Goal: Information Seeking & Learning: Understand process/instructions

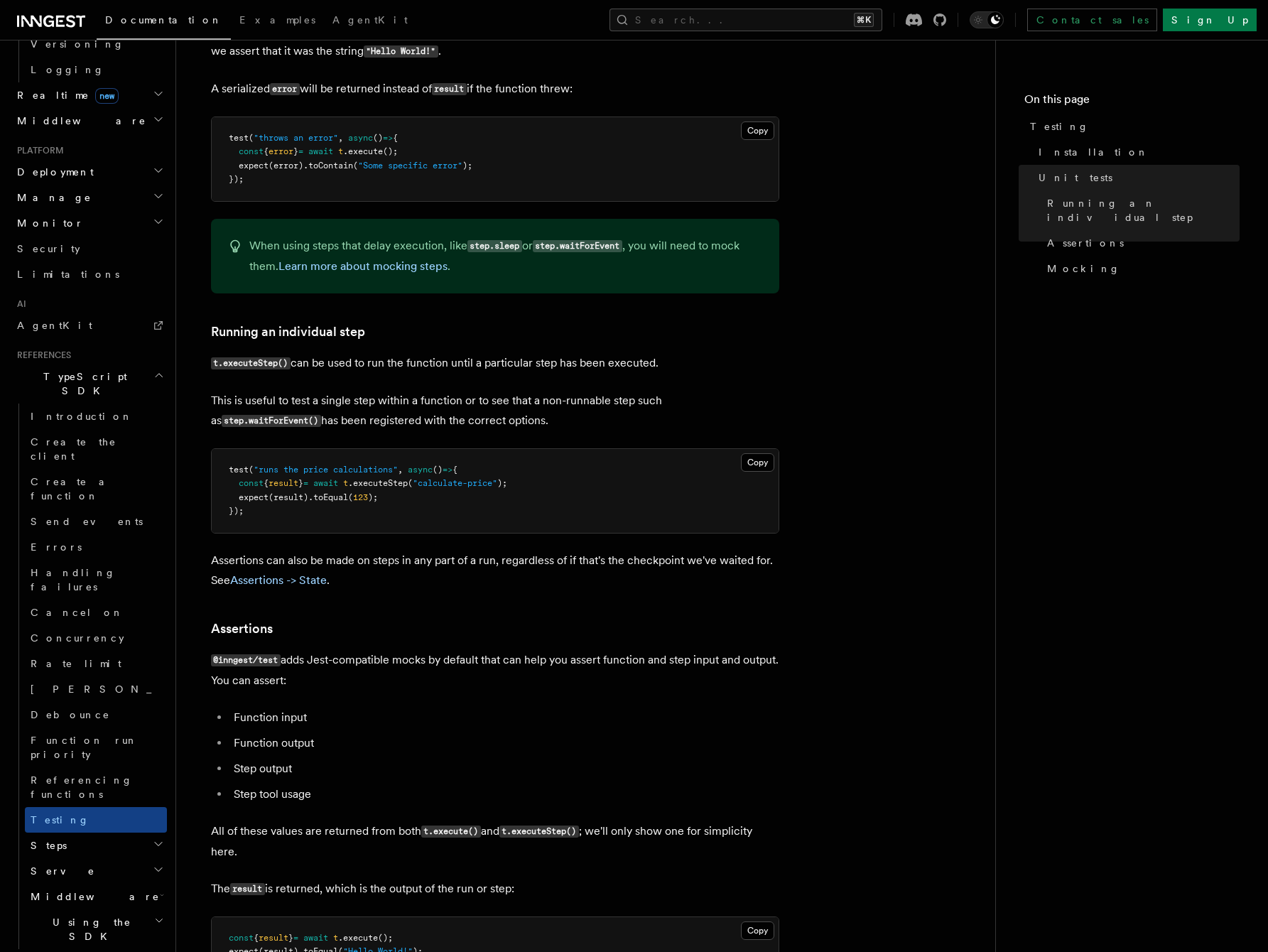
scroll to position [988, 0]
click at [268, 576] on link "Assertions -> State" at bounding box center [278, 580] width 97 height 13
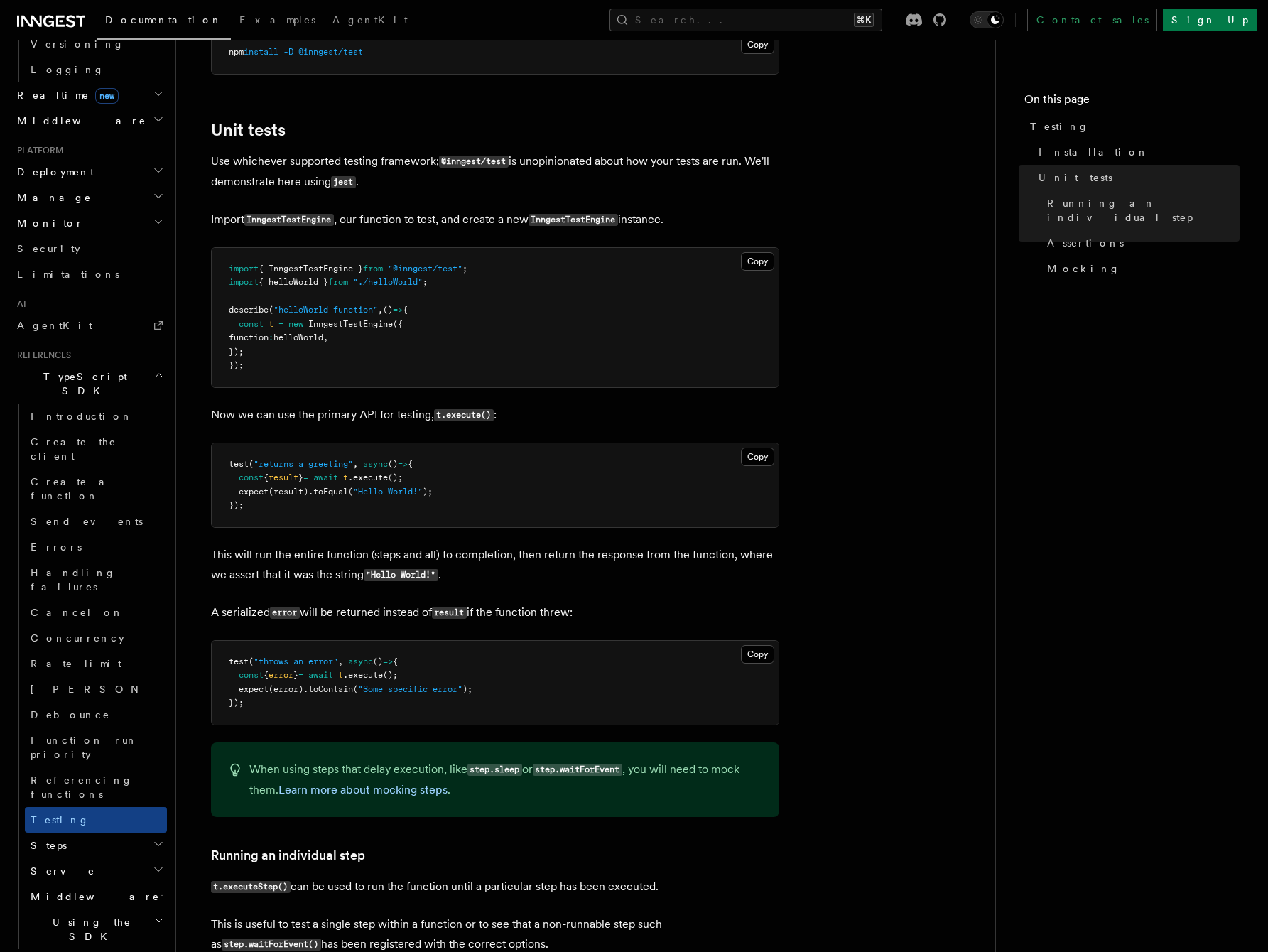
scroll to position [248, 0]
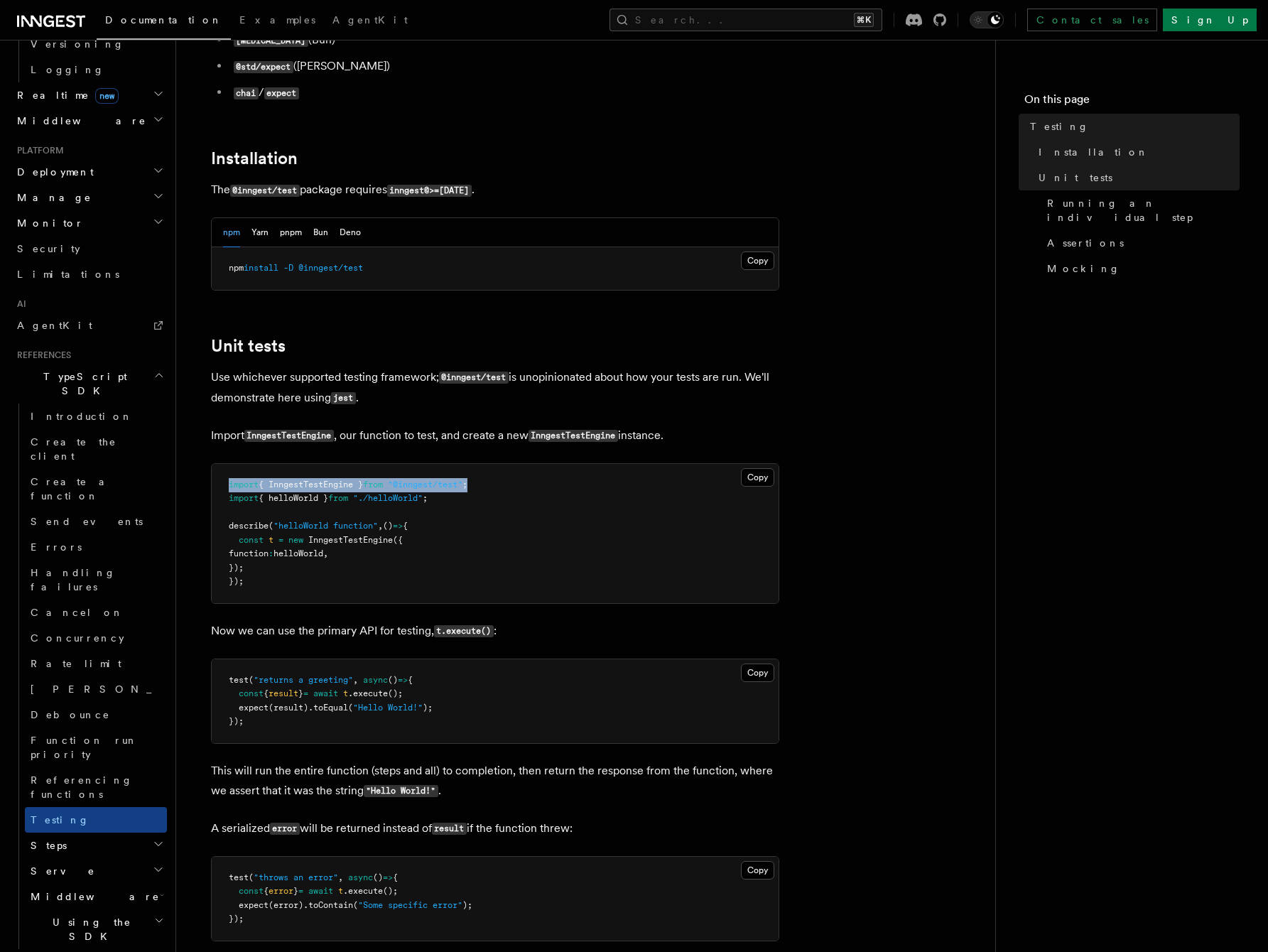
drag, startPoint x: 494, startPoint y: 486, endPoint x: 206, endPoint y: 468, distance: 288.6
copy span "import { InngestTestEngine } from "@inngest/test" ;"
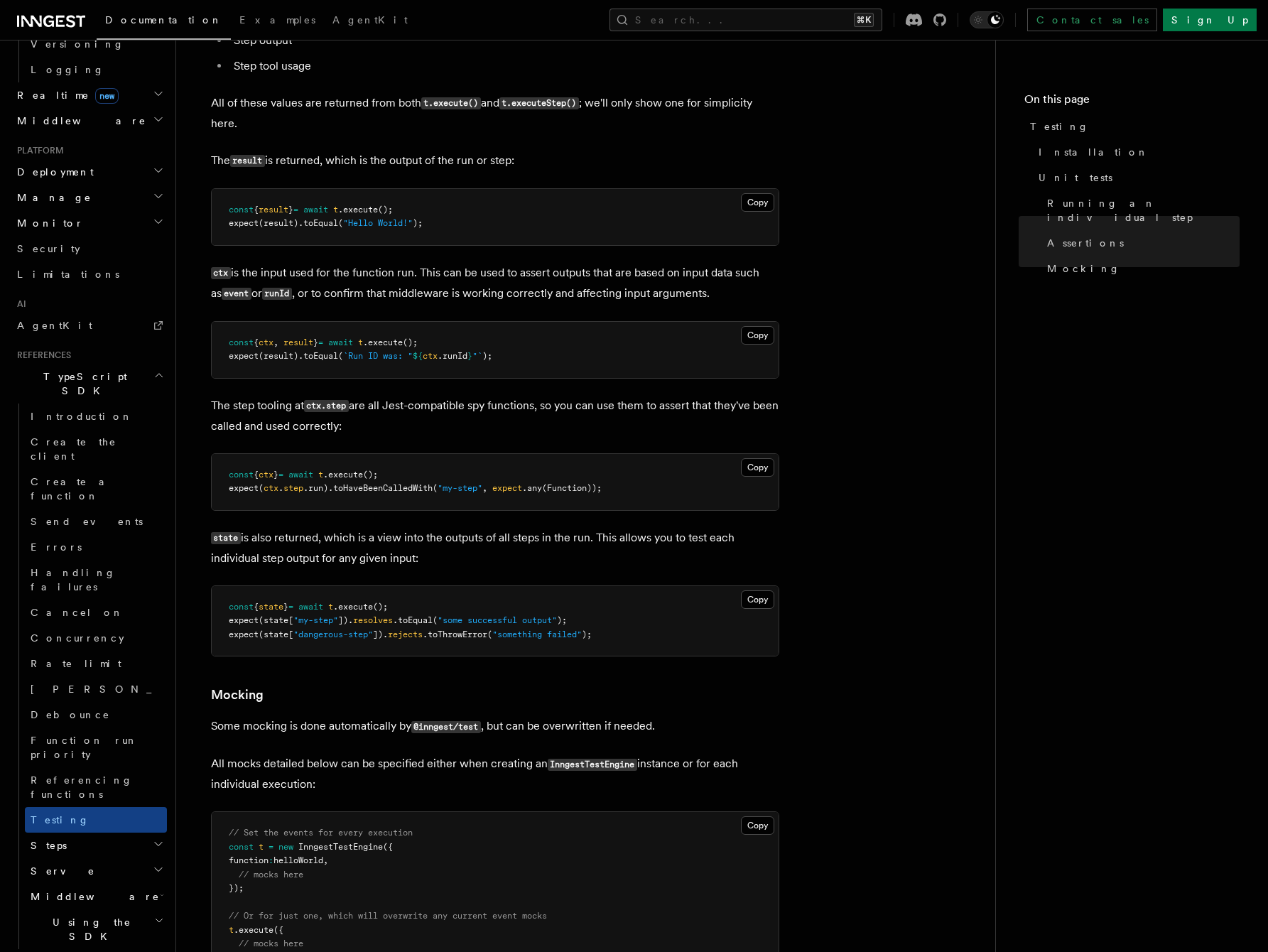
scroll to position [1737, 0]
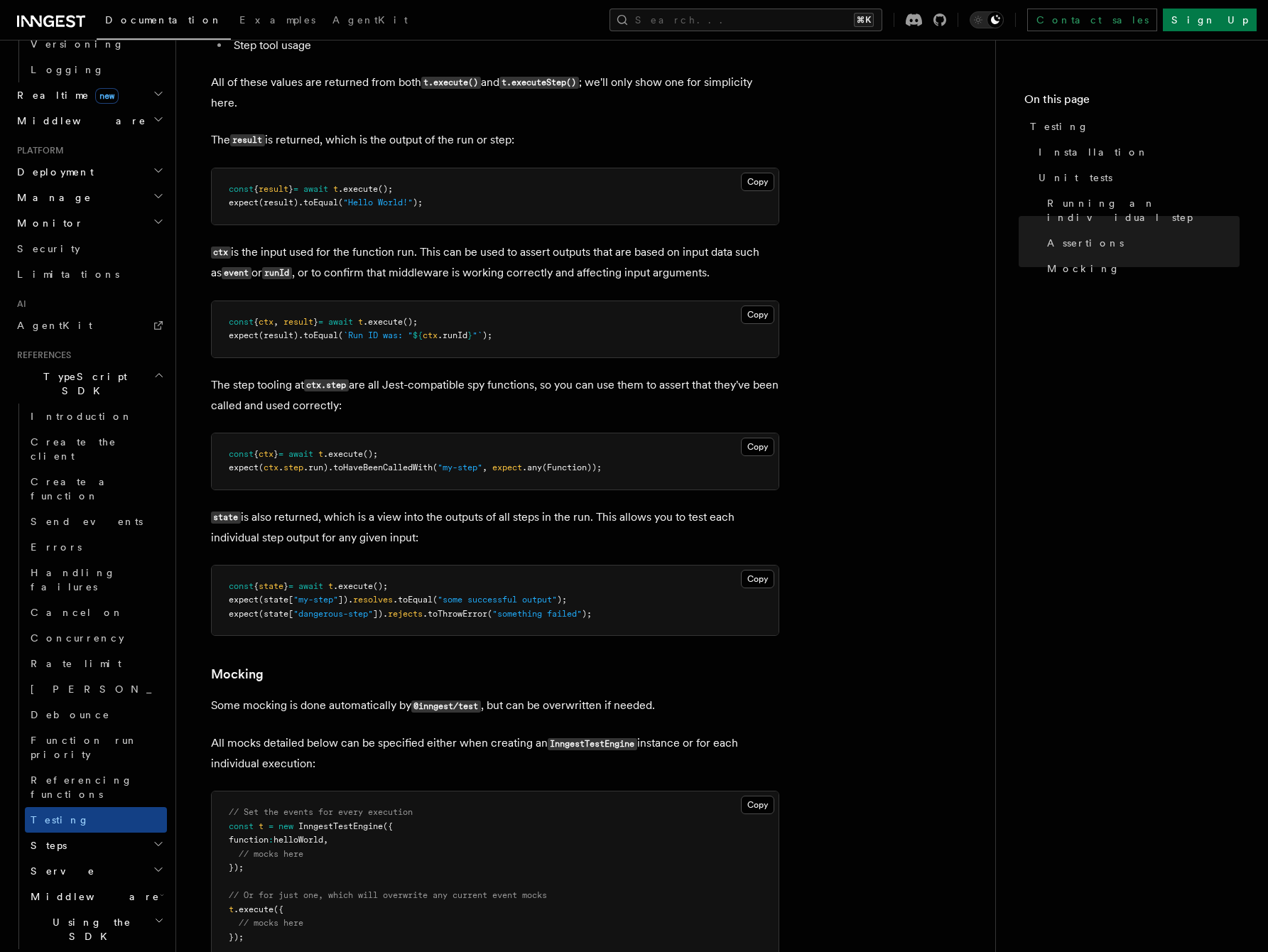
click at [882, 19] on button "Search... ⌘K" at bounding box center [745, 20] width 273 height 23
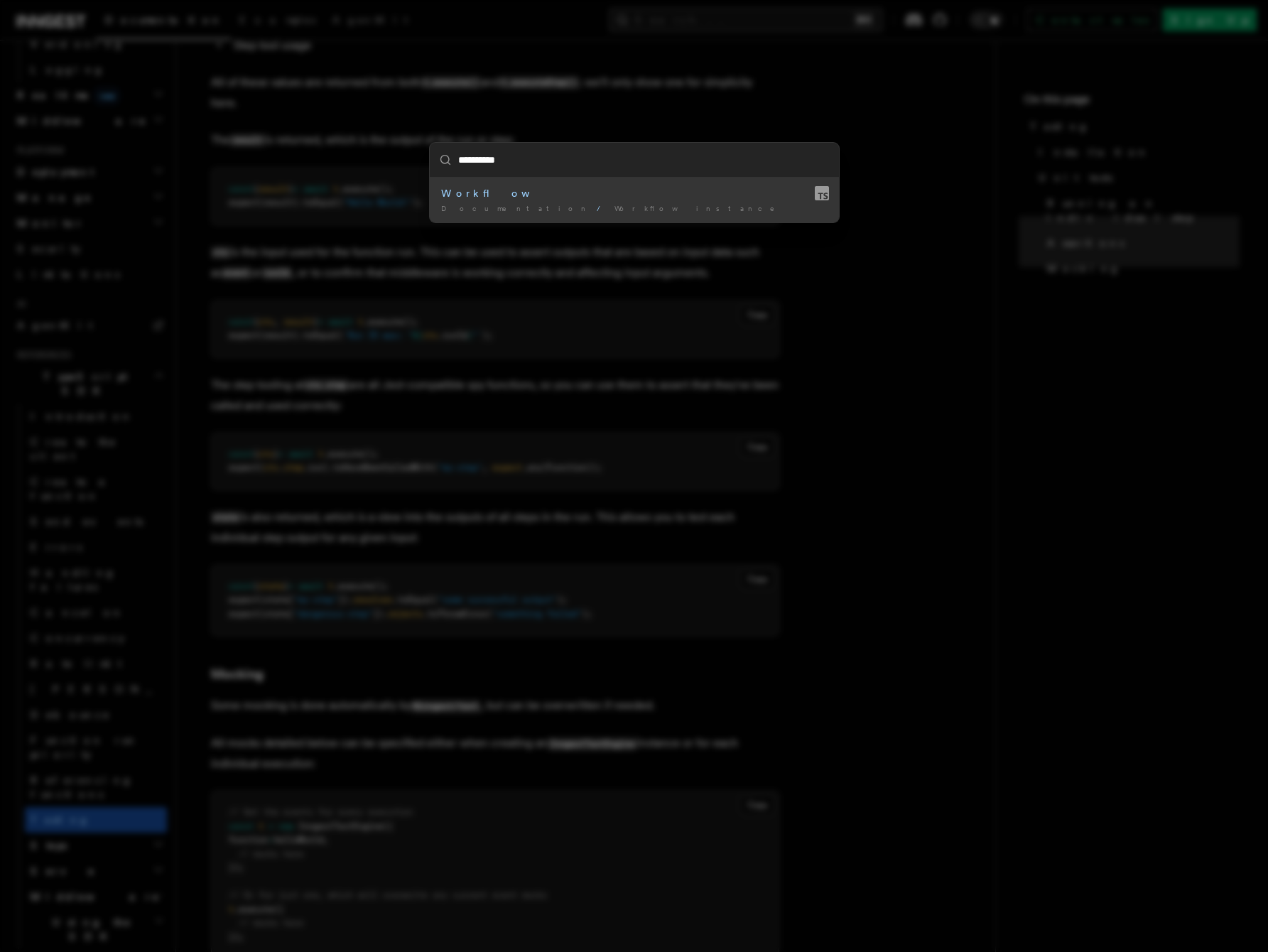
type input "**********"
click at [620, 201] on li "Workflow Documentation / Workflow instance /" at bounding box center [634, 200] width 409 height 44
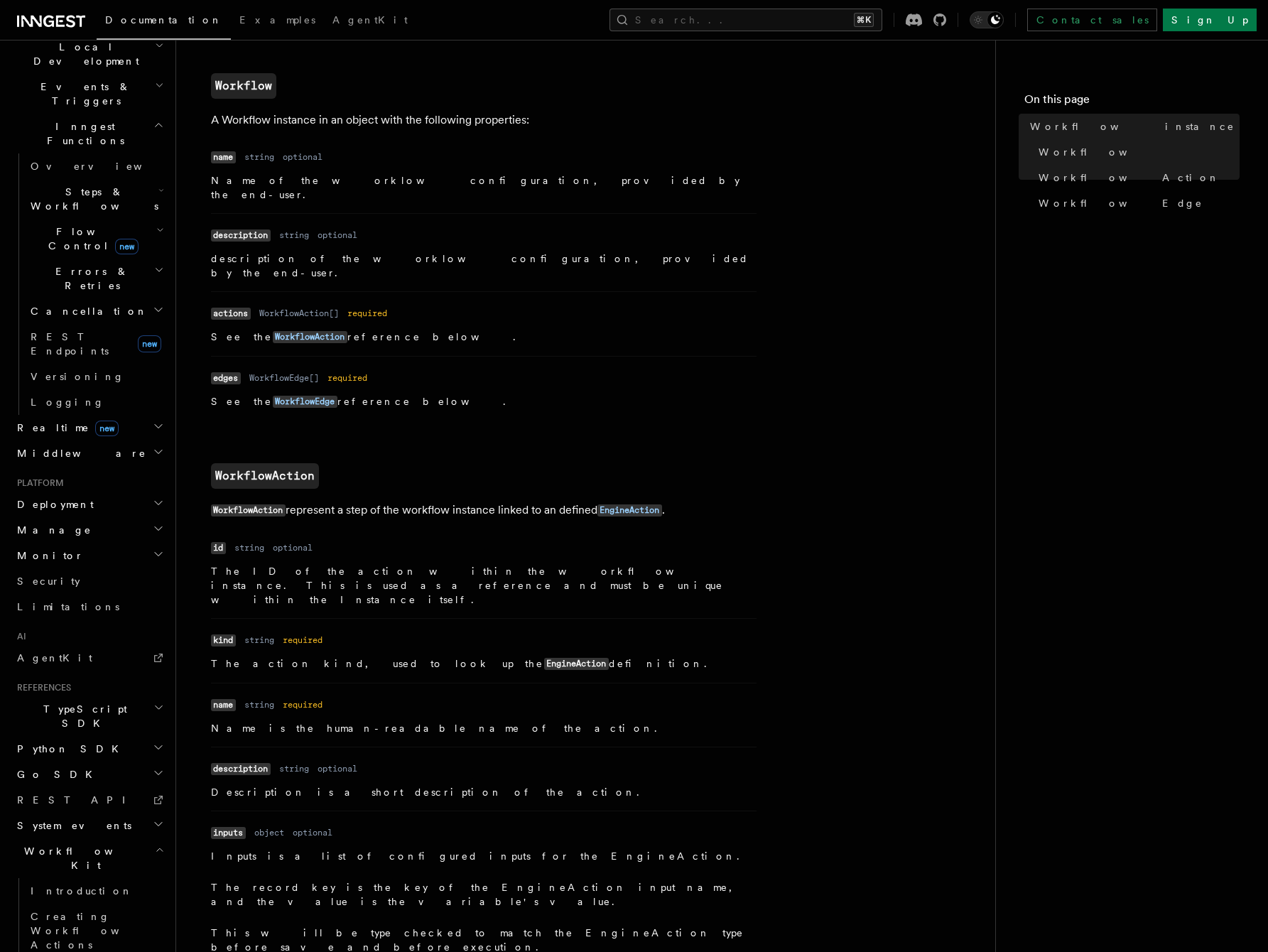
scroll to position [744, 0]
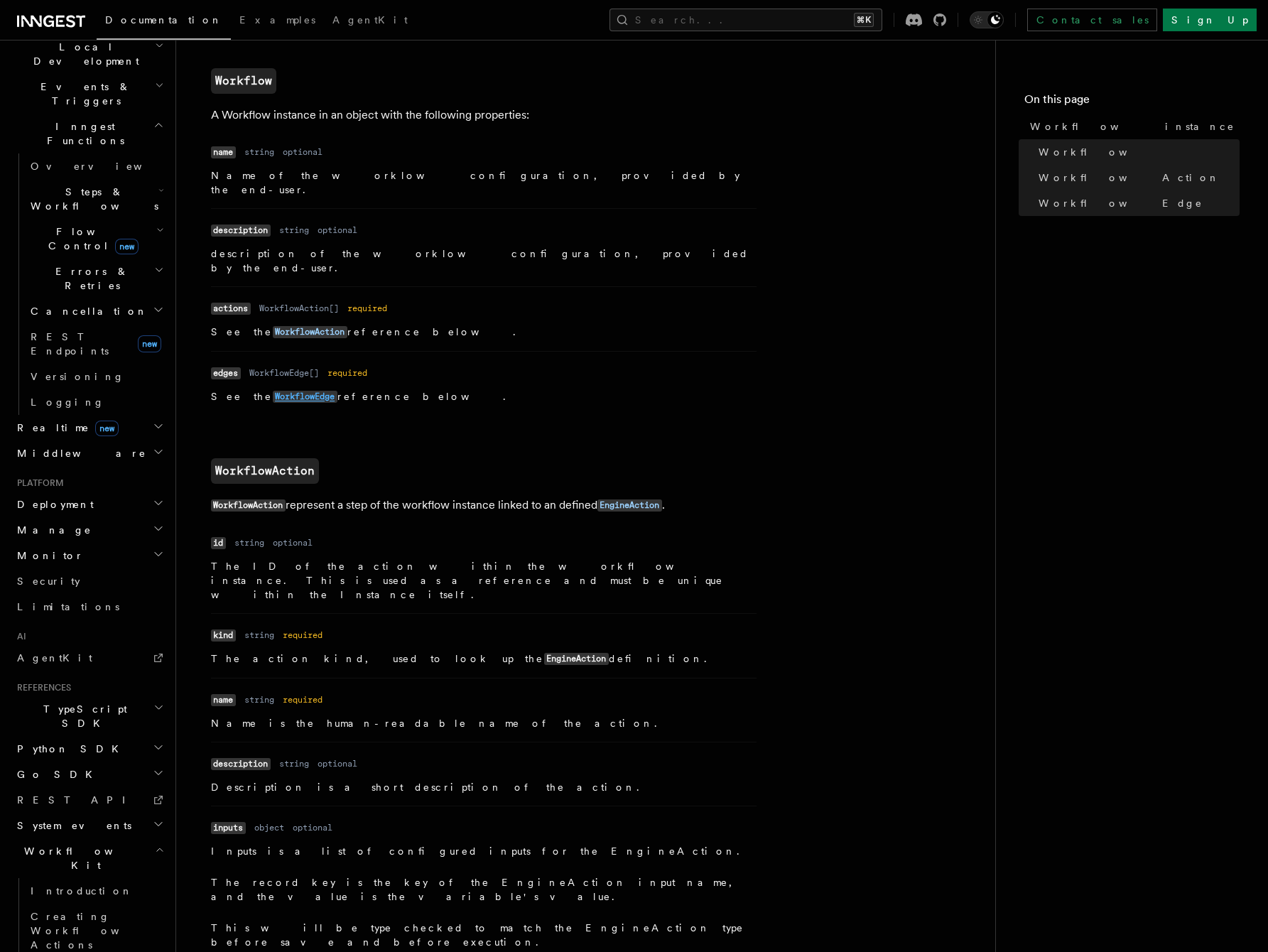
click at [295, 391] on code "WorkflowEdge" at bounding box center [305, 397] width 64 height 12
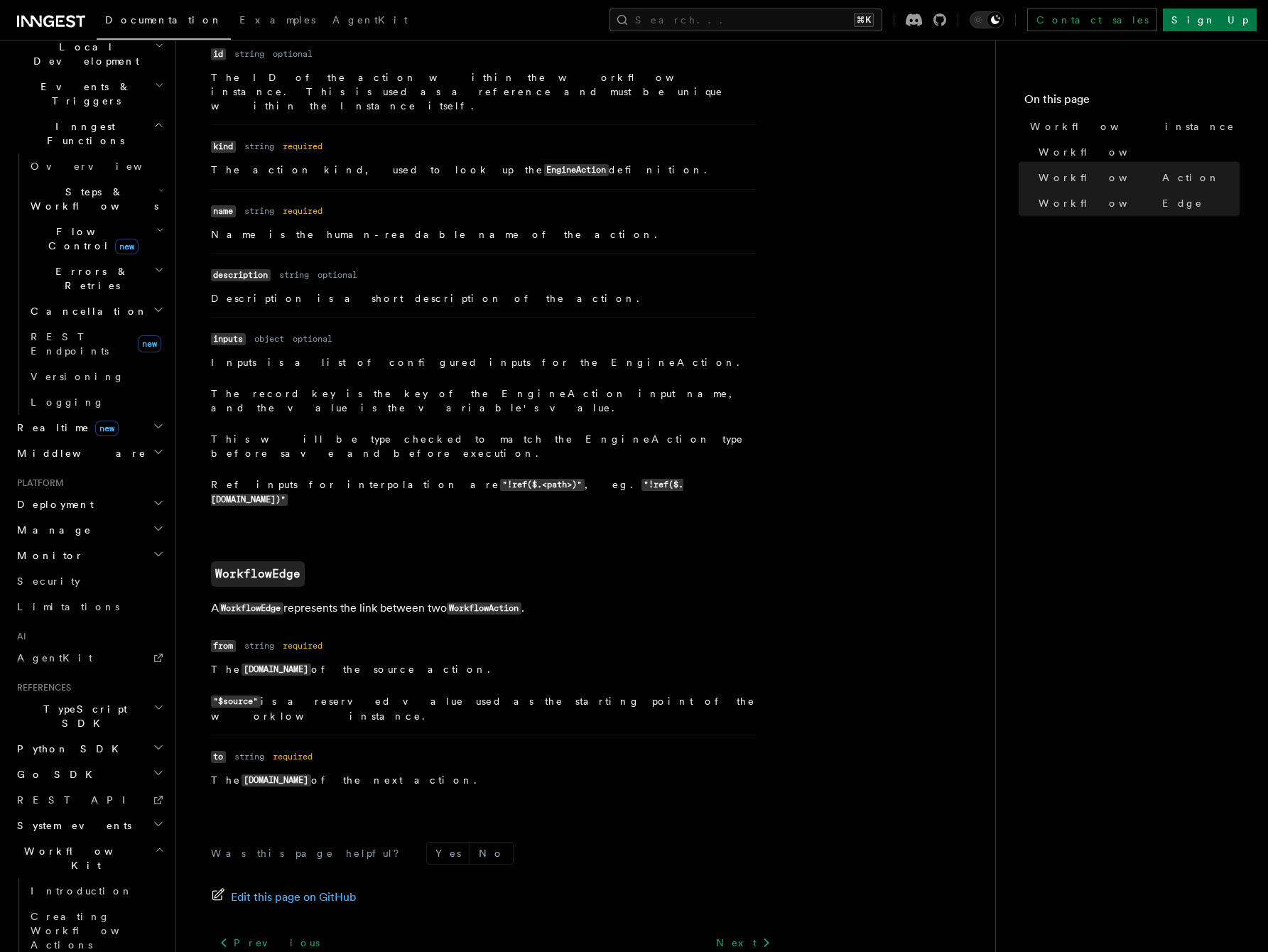
scroll to position [1245, 0]
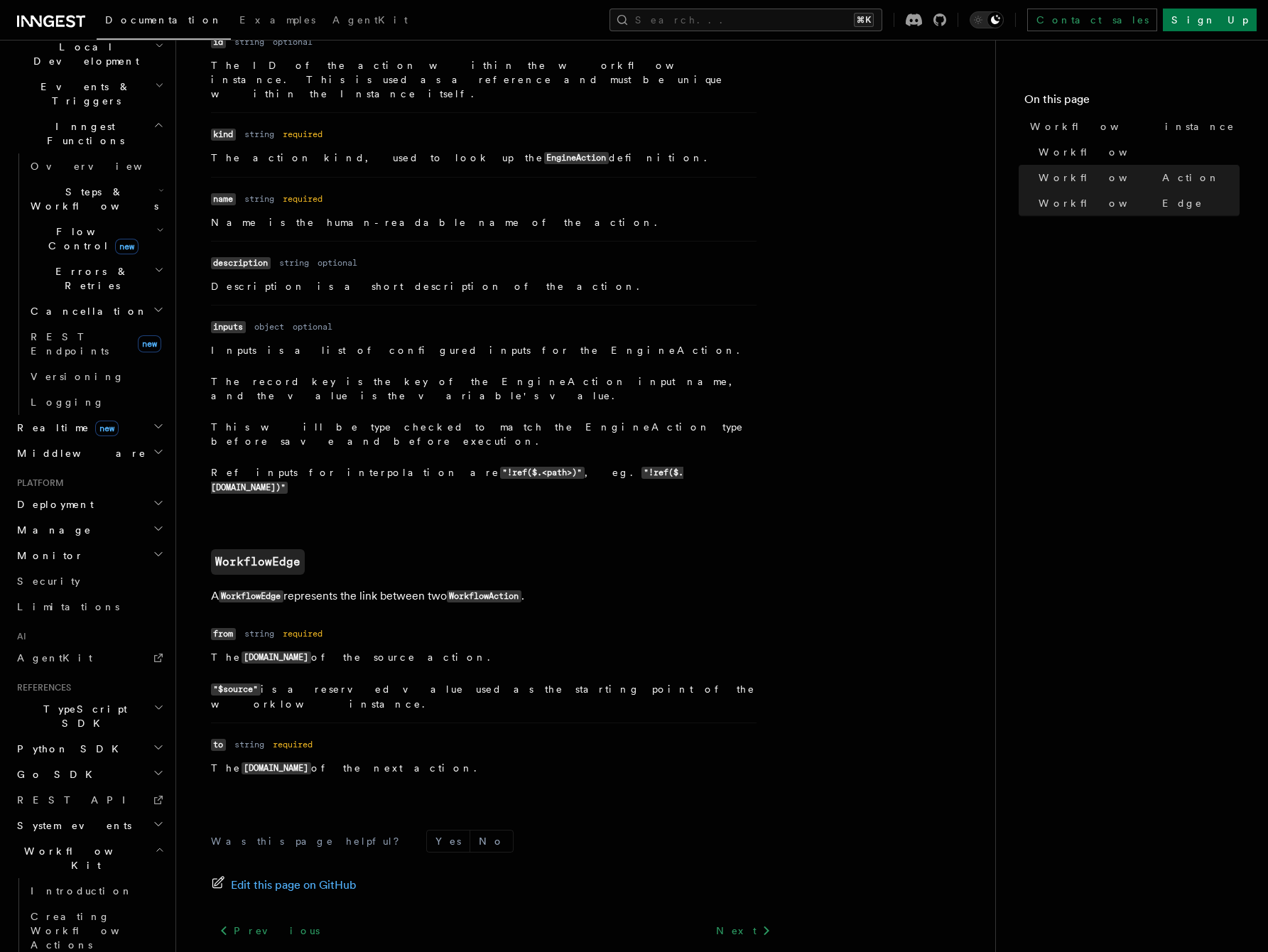
click at [153, 702] on icon "button" at bounding box center [158, 707] width 10 height 11
click at [100, 768] on span "Create the client" at bounding box center [73, 781] width 86 height 26
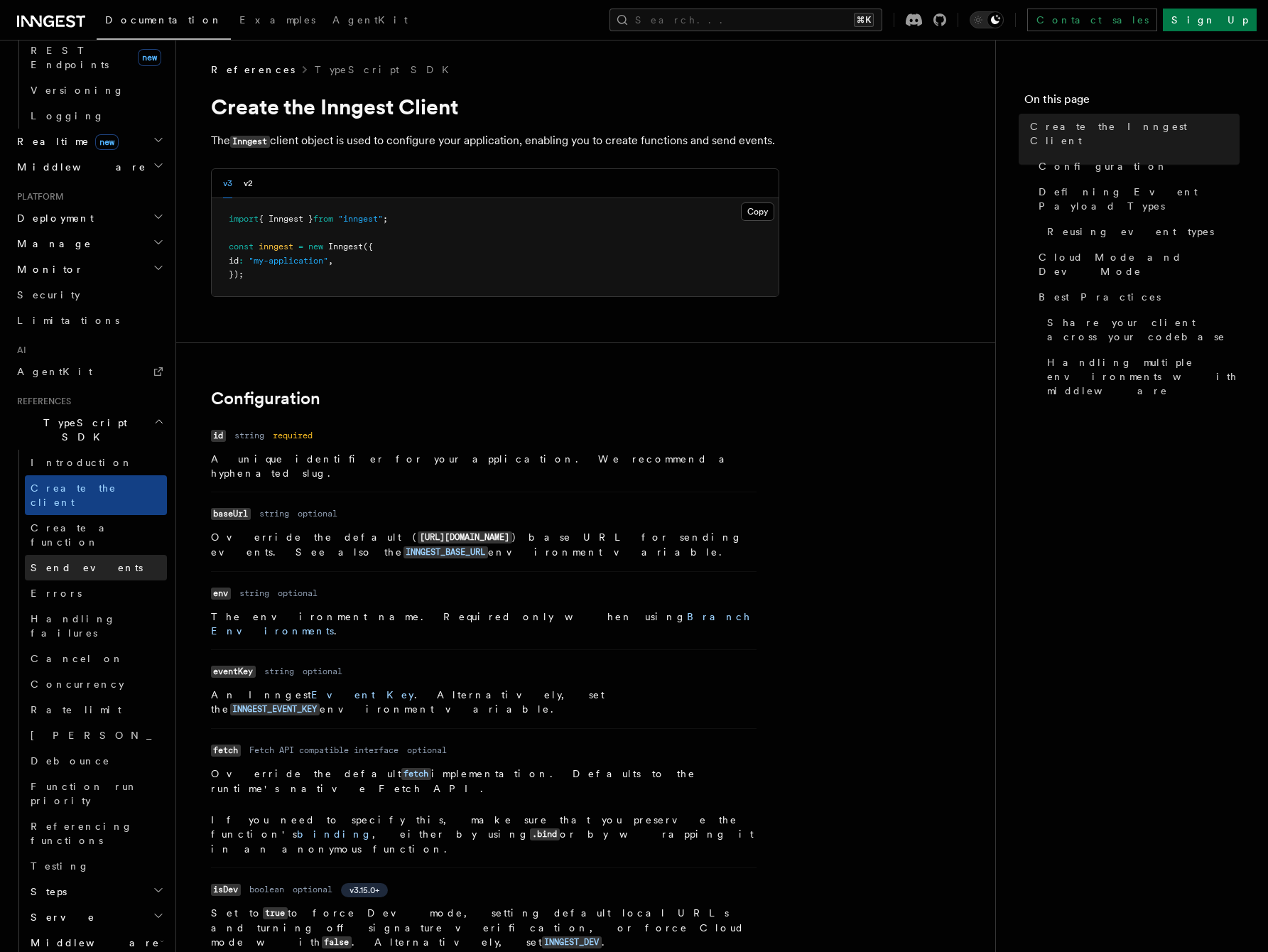
scroll to position [674, 0]
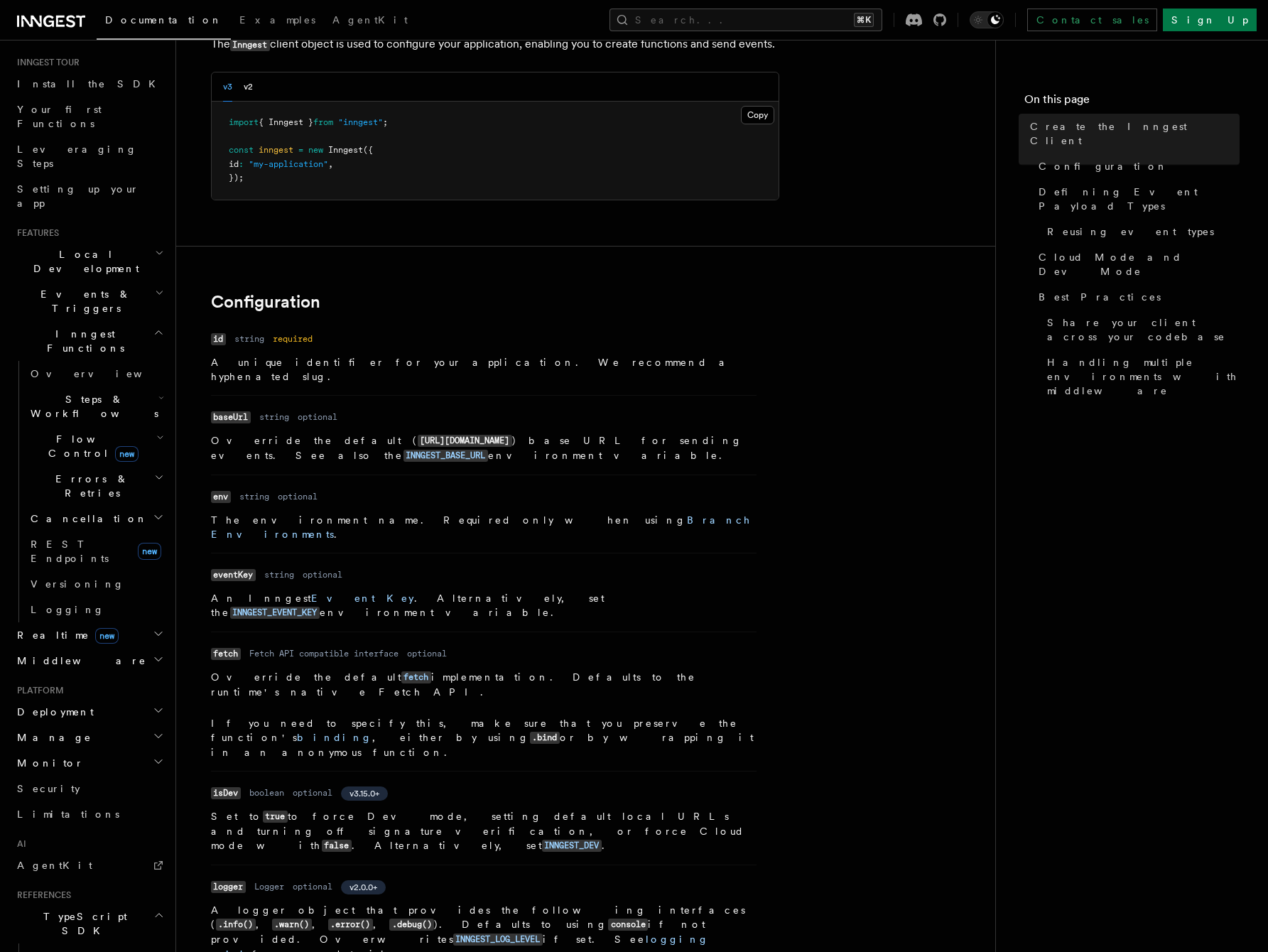
scroll to position [83, 0]
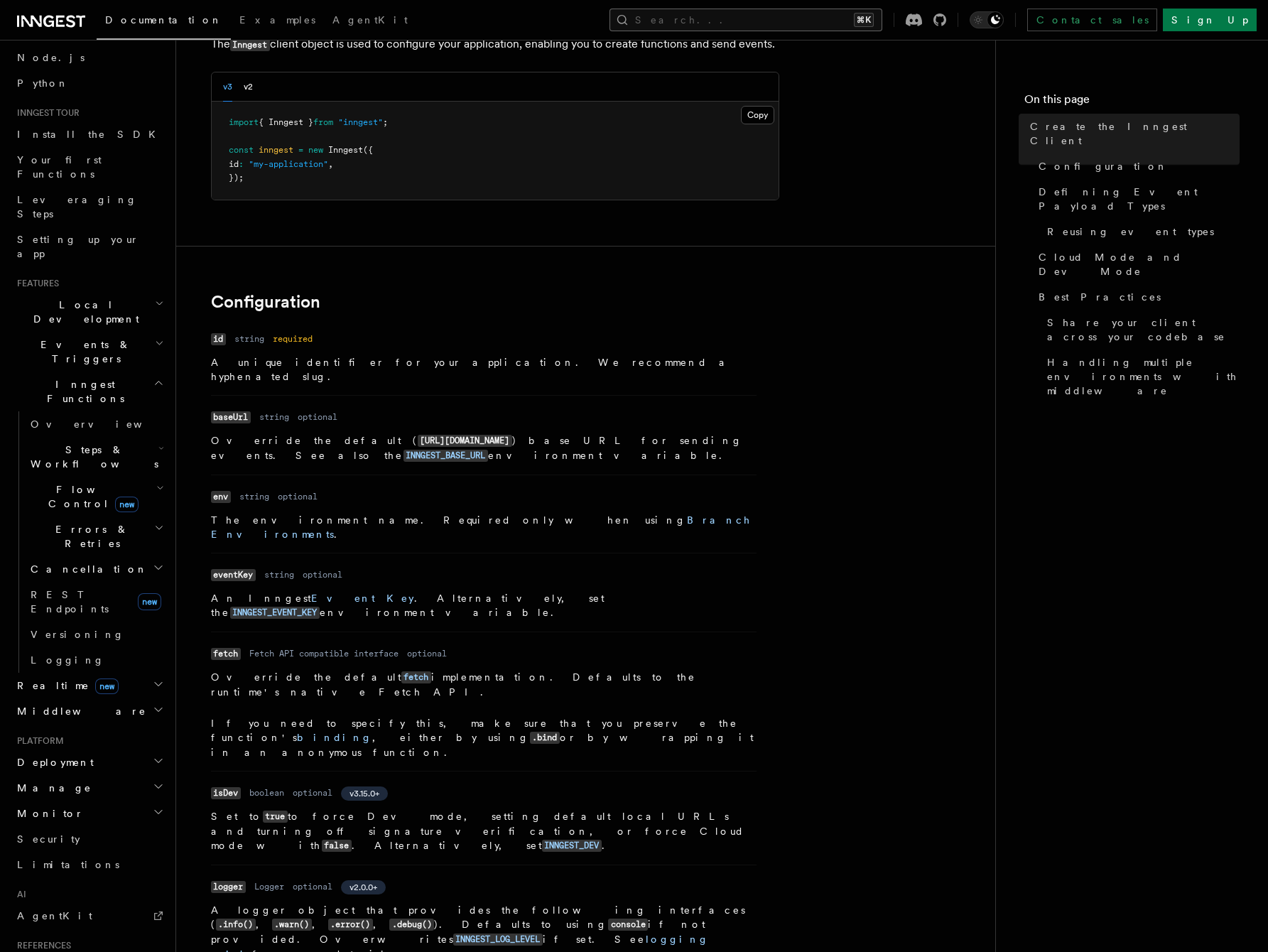
click at [752, 19] on button "Search... ⌘K" at bounding box center [745, 20] width 273 height 23
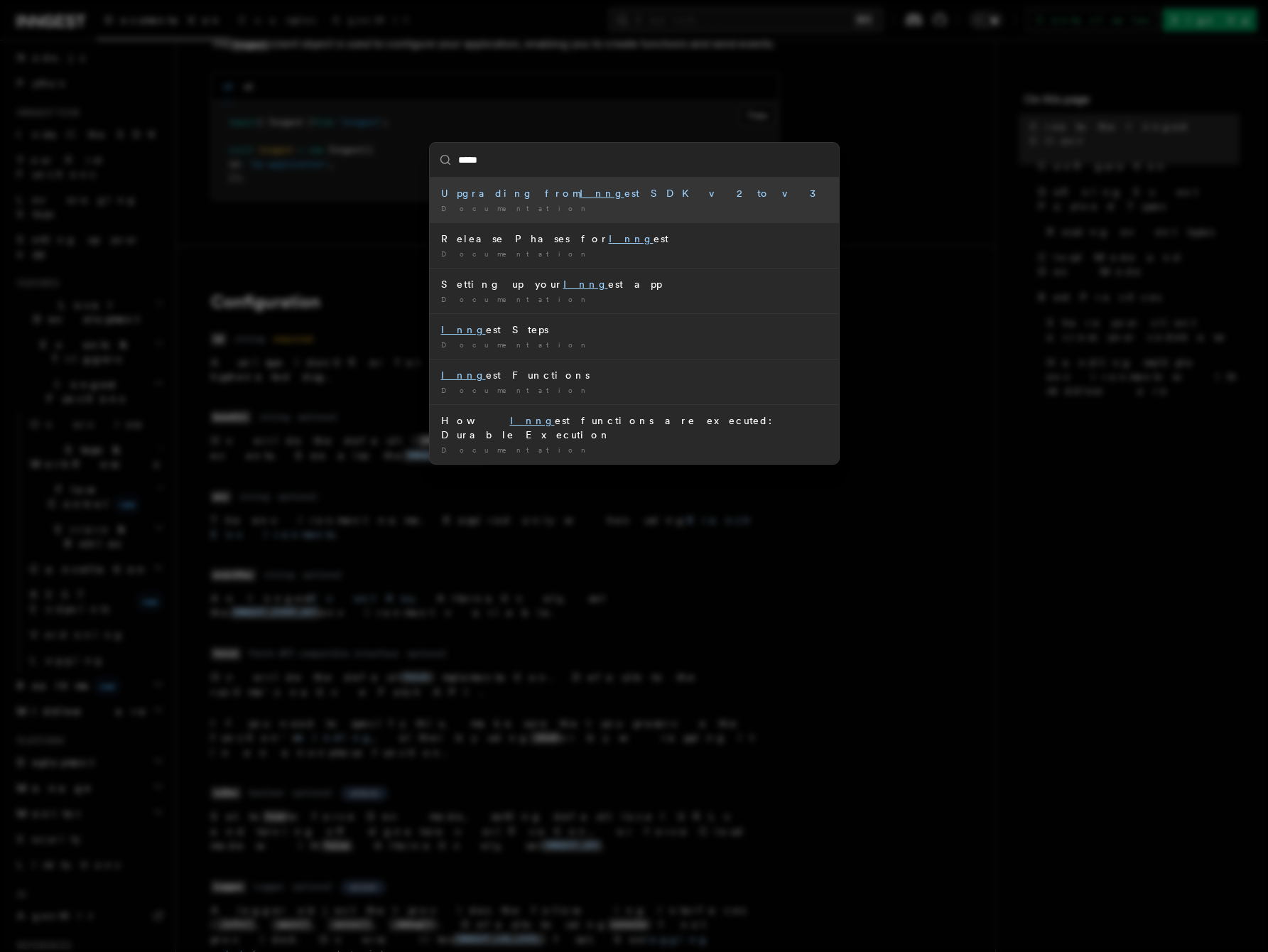
type input "******"
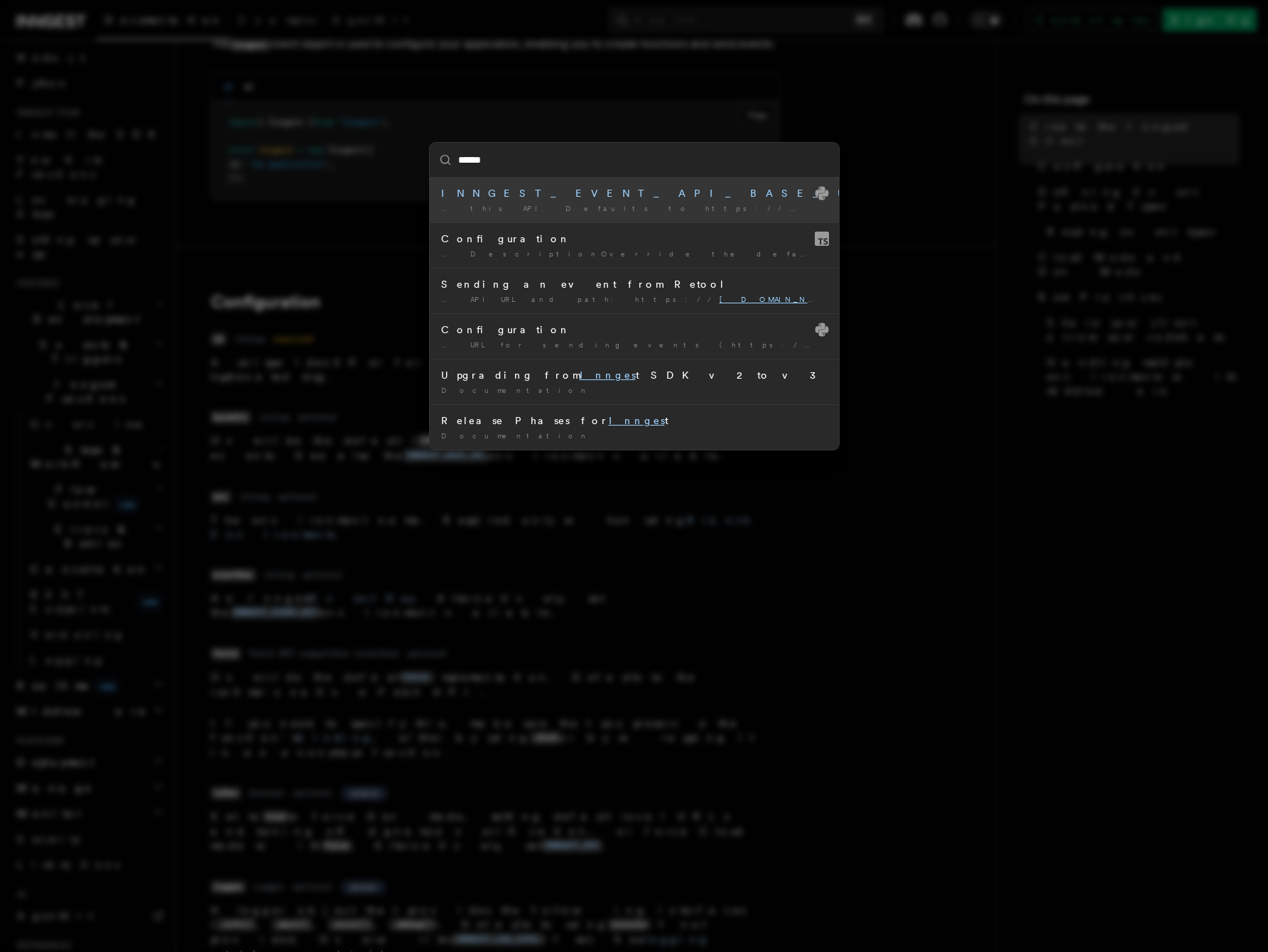
click at [566, 193] on div "INNGEST_EVENT_API_BASE_URL" at bounding box center [634, 192] width 386 height 14
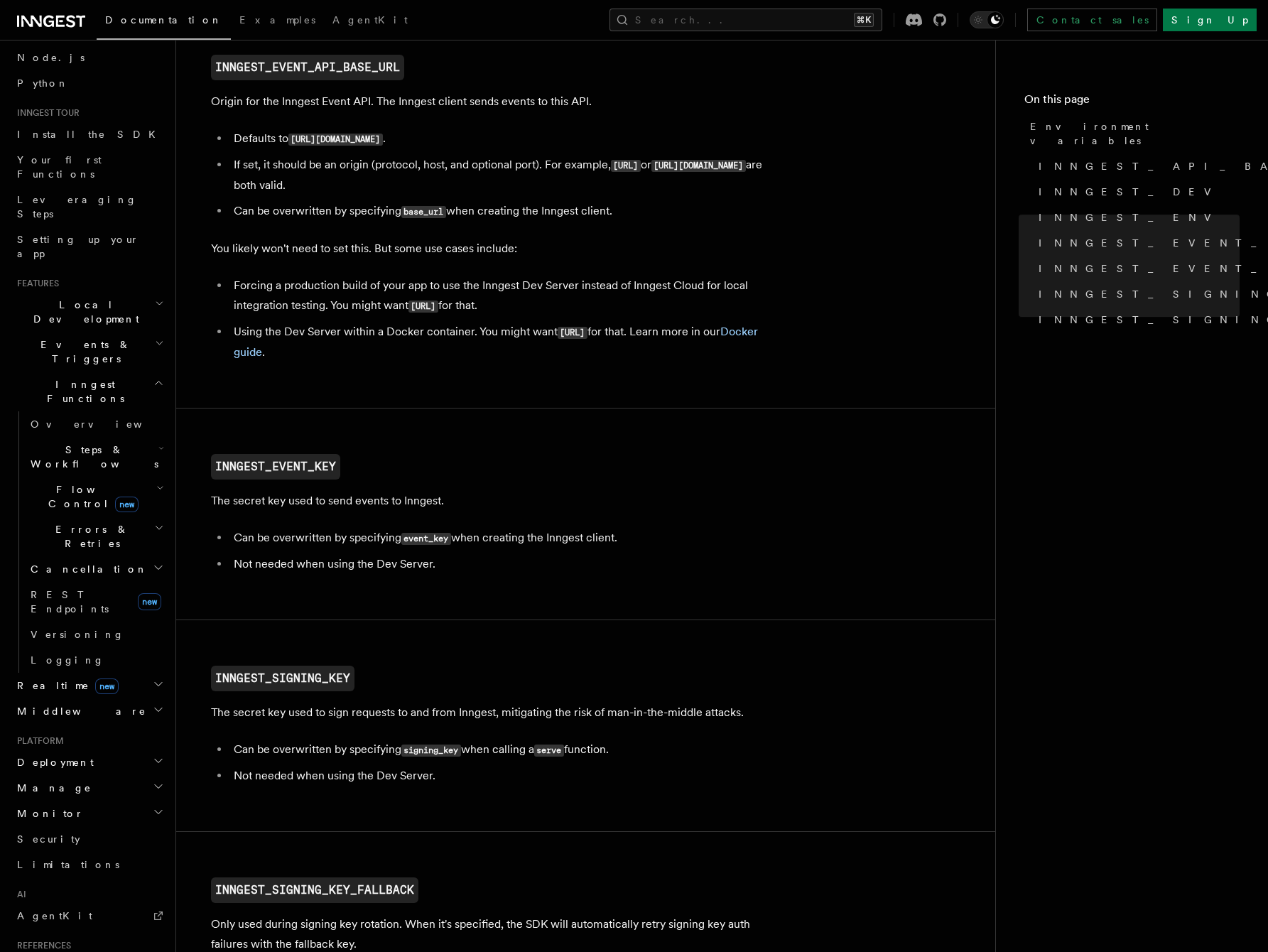
scroll to position [733, 0]
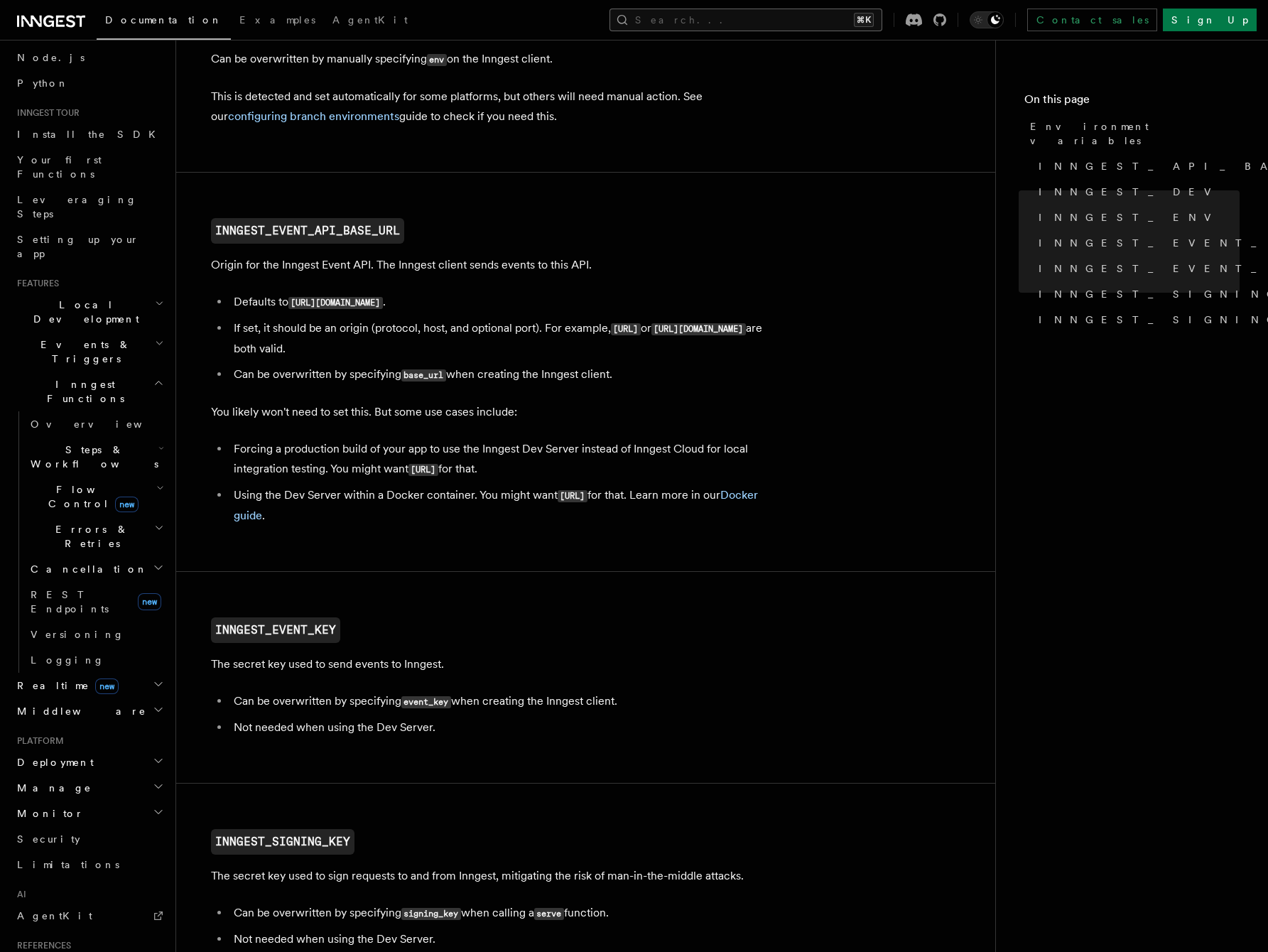
click at [815, 23] on button "Search... ⌘K" at bounding box center [745, 20] width 273 height 23
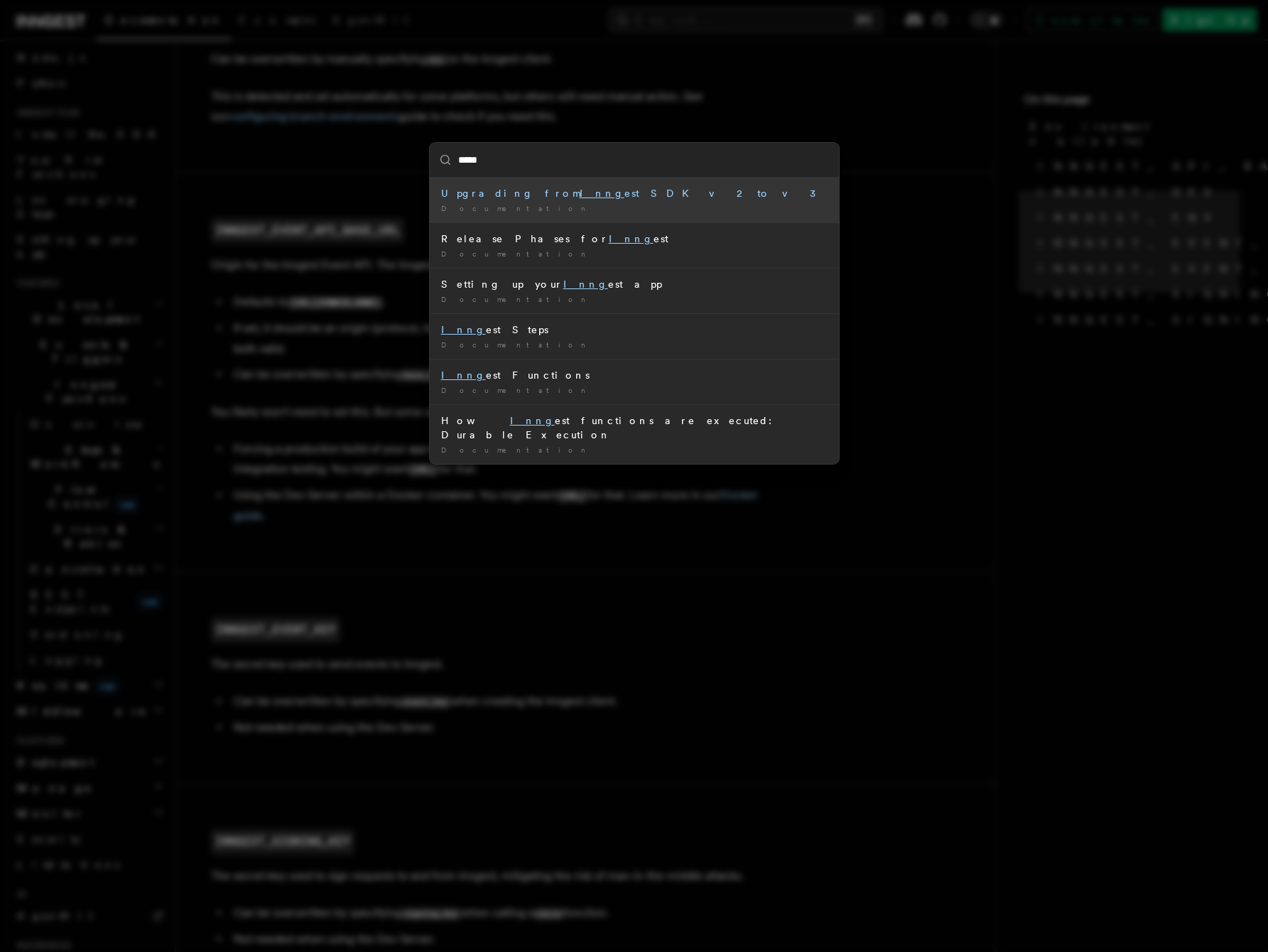
type input "******"
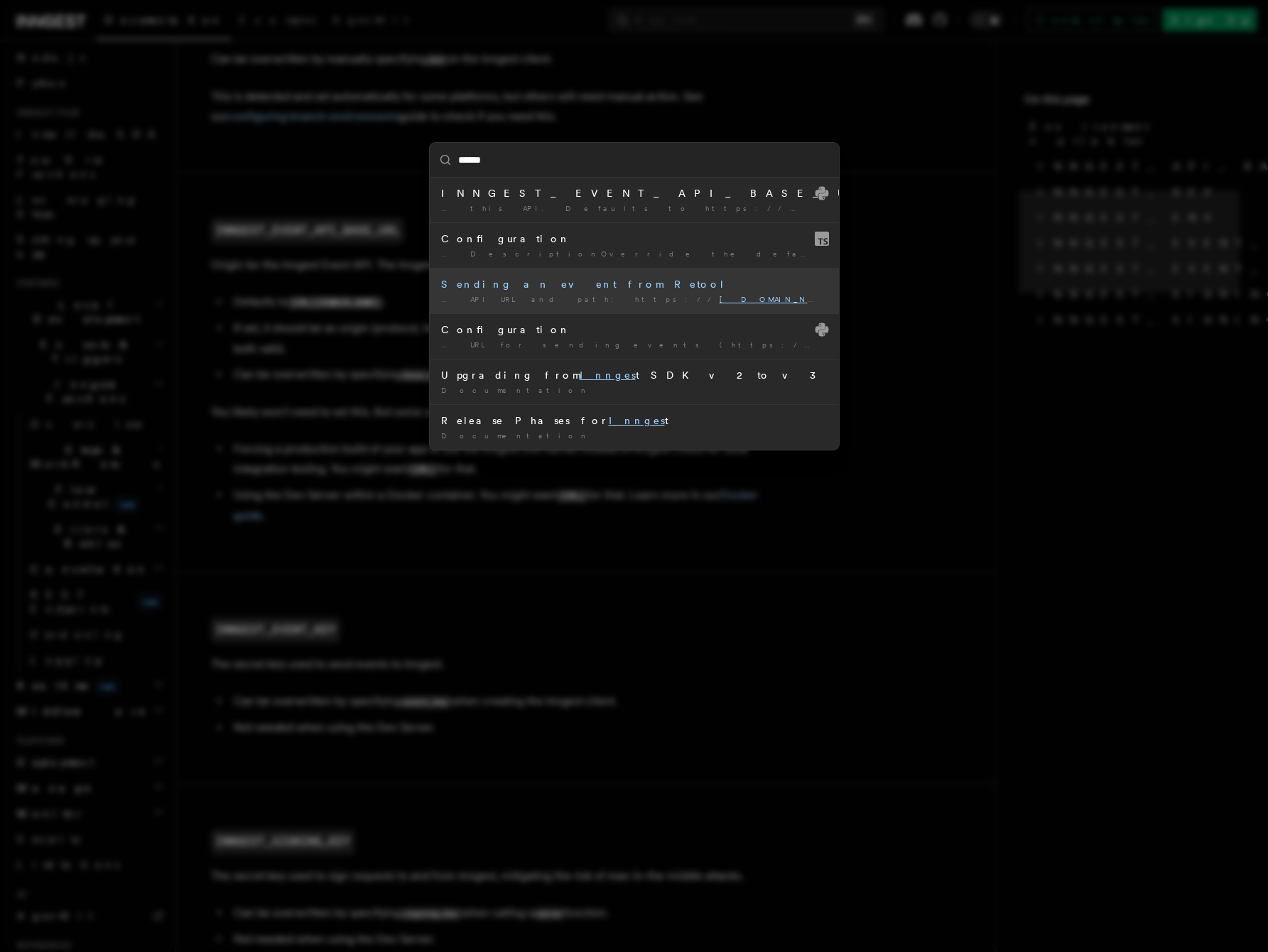
click at [567, 292] on li "Sending an event from Retool … API URL and path: https:// [DOMAIN_NAME] /e/ You…" at bounding box center [634, 290] width 409 height 45
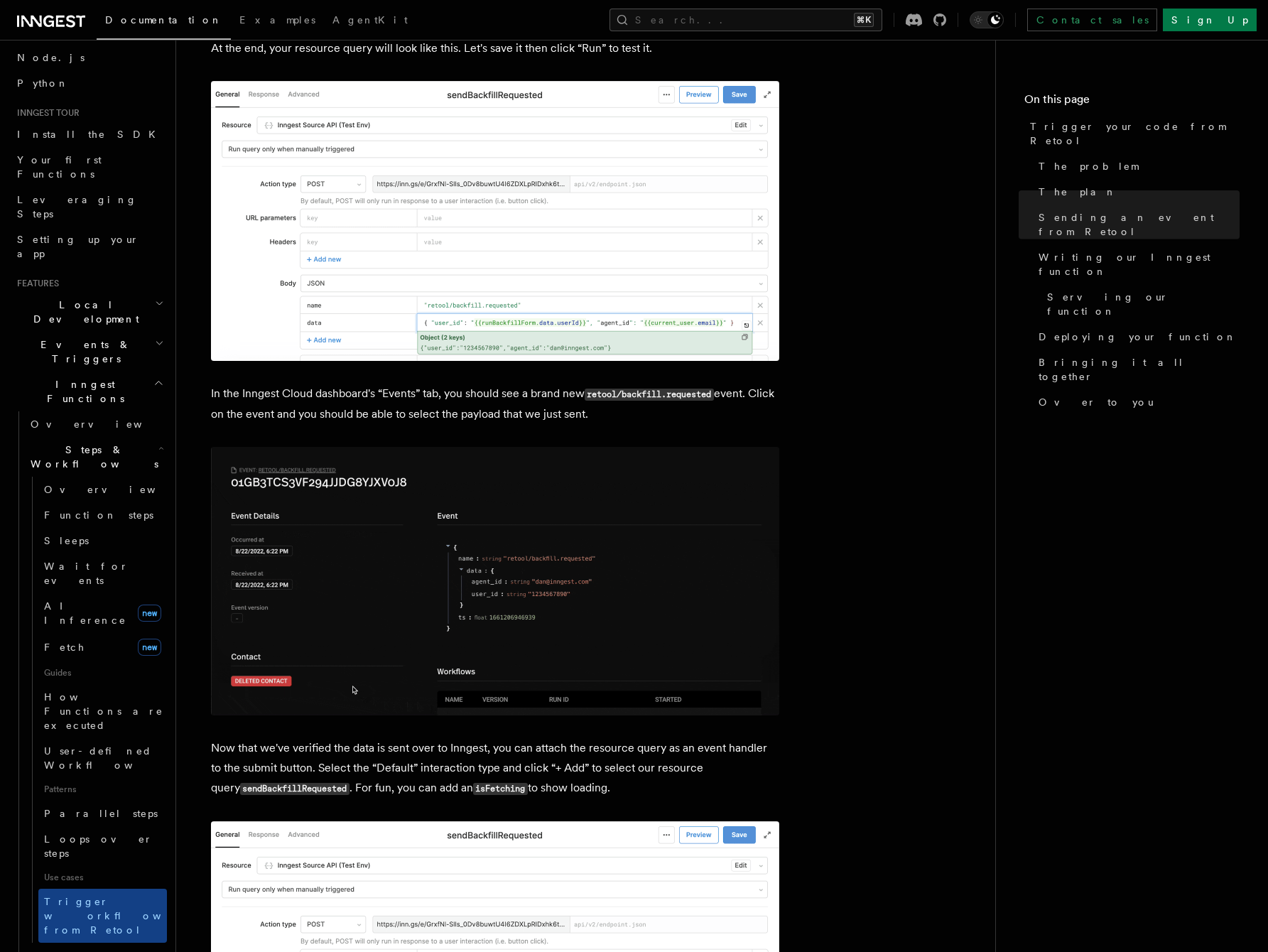
scroll to position [1474, 0]
